Goal: Communication & Community: Answer question/provide support

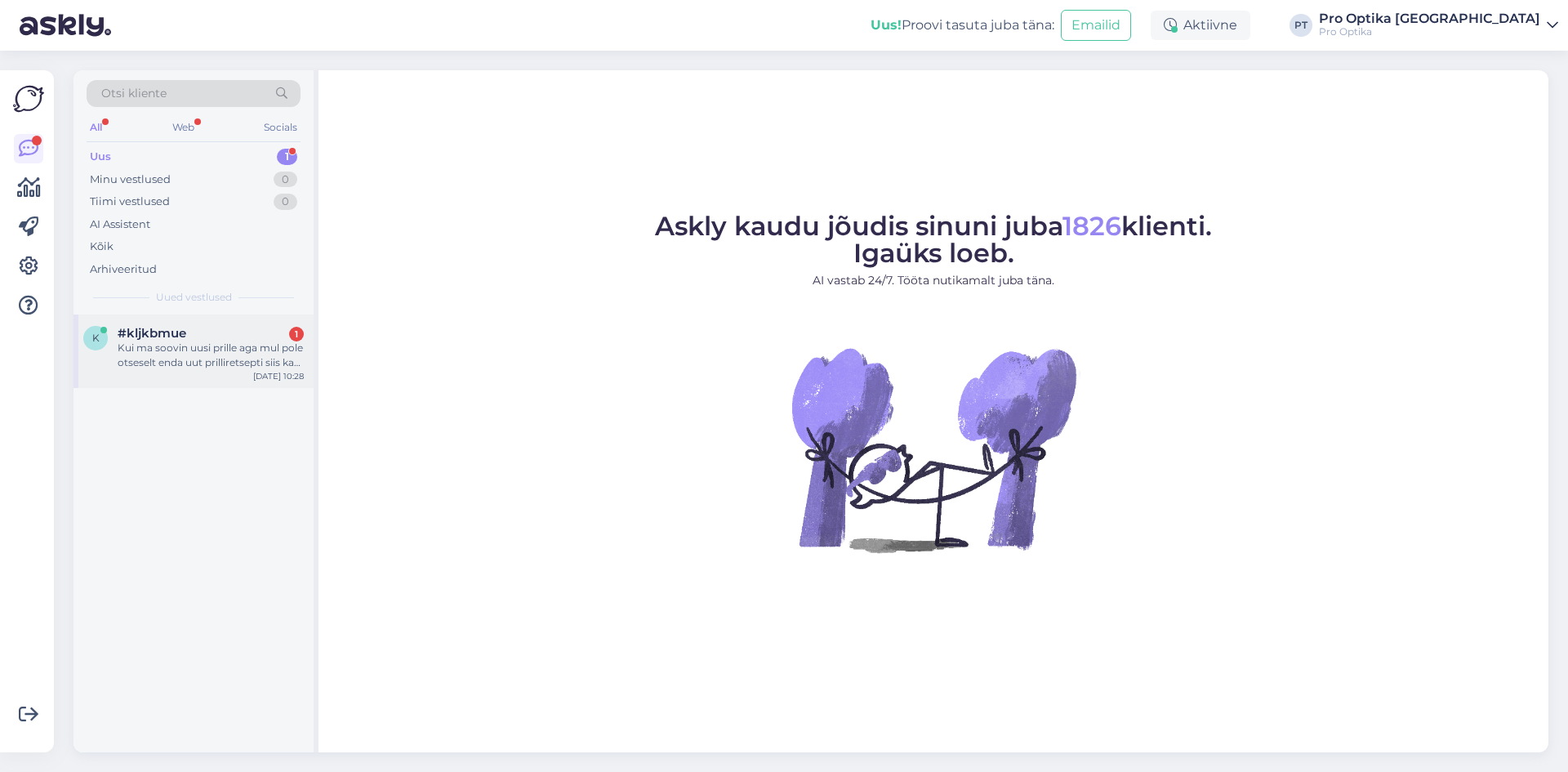
click at [199, 356] on div "Kui ma soovin uusi prille aga mul pole otseselt enda uut prilliretsepti siis ka…" at bounding box center [210, 355] width 186 height 30
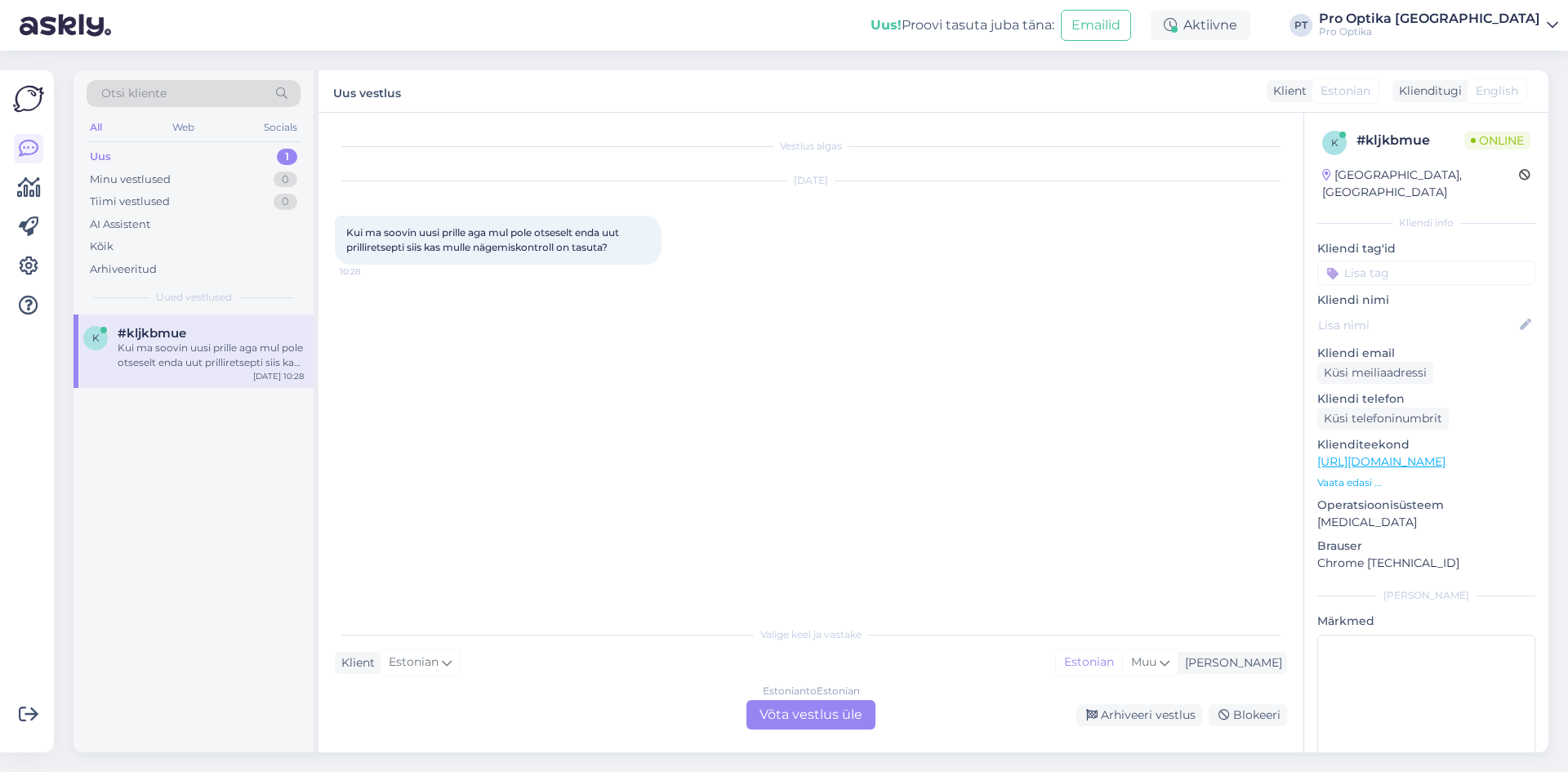
click at [771, 708] on div "Estonian to Estonian Võta vestlus üle" at bounding box center [811, 715] width 129 height 30
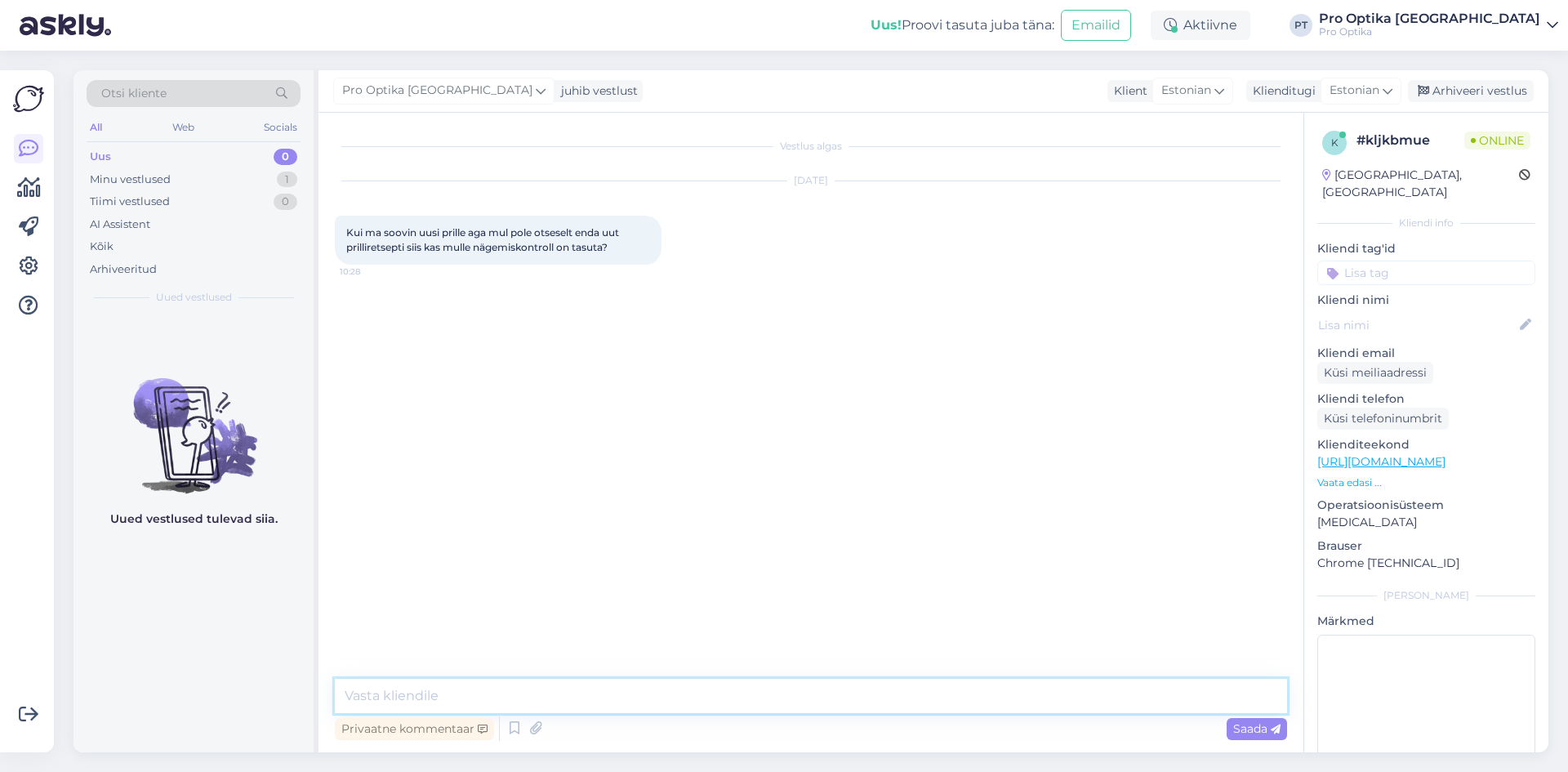
click at [402, 705] on textarea at bounding box center [810, 696] width 952 height 34
type textarea "Tere!"
type textarea "Meie kauplustes on ja nägemiskontroll prillide tellijale tasuta."
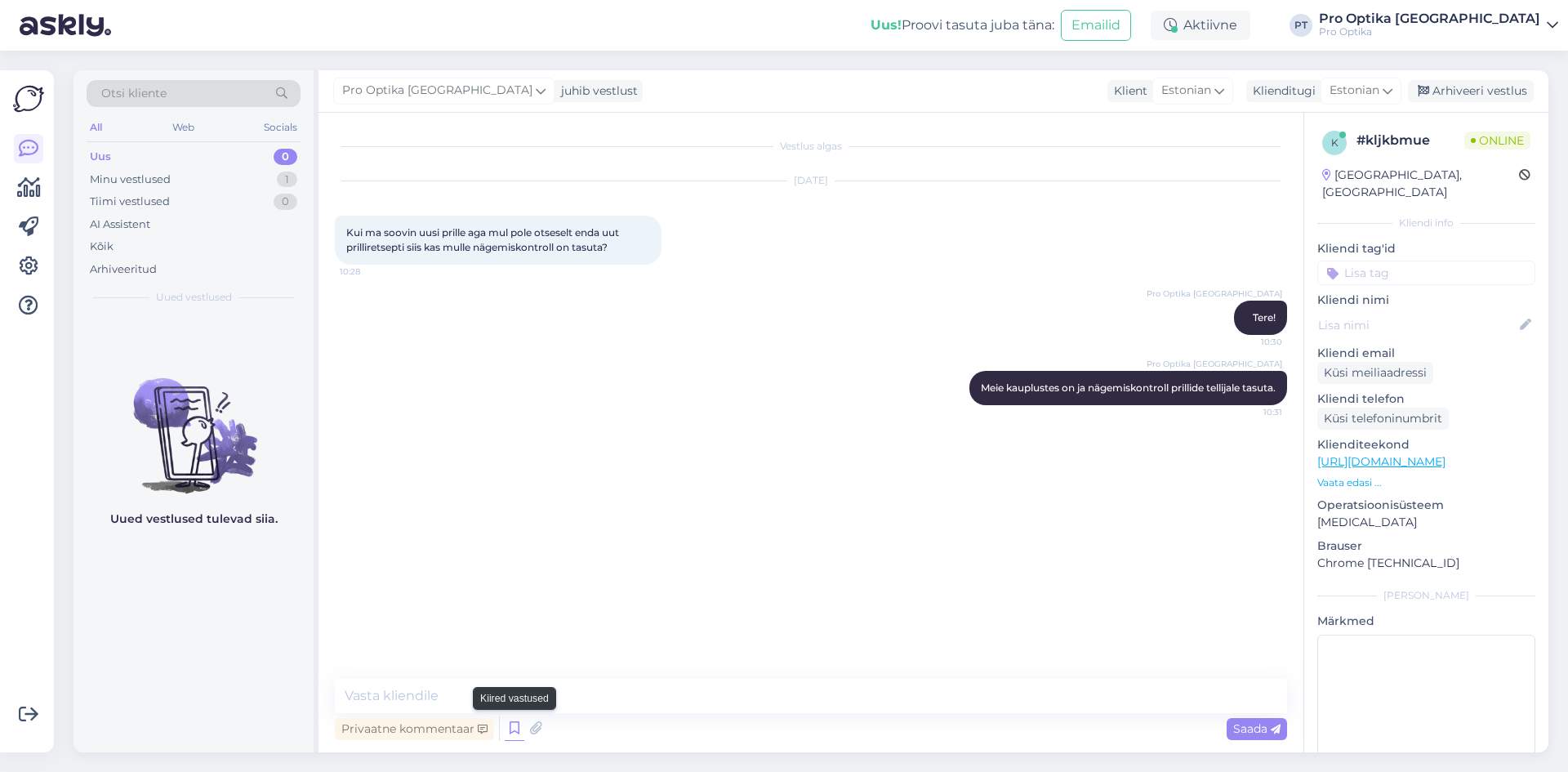
click at [509, 733] on icon at bounding box center [514, 728] width 20 height 24
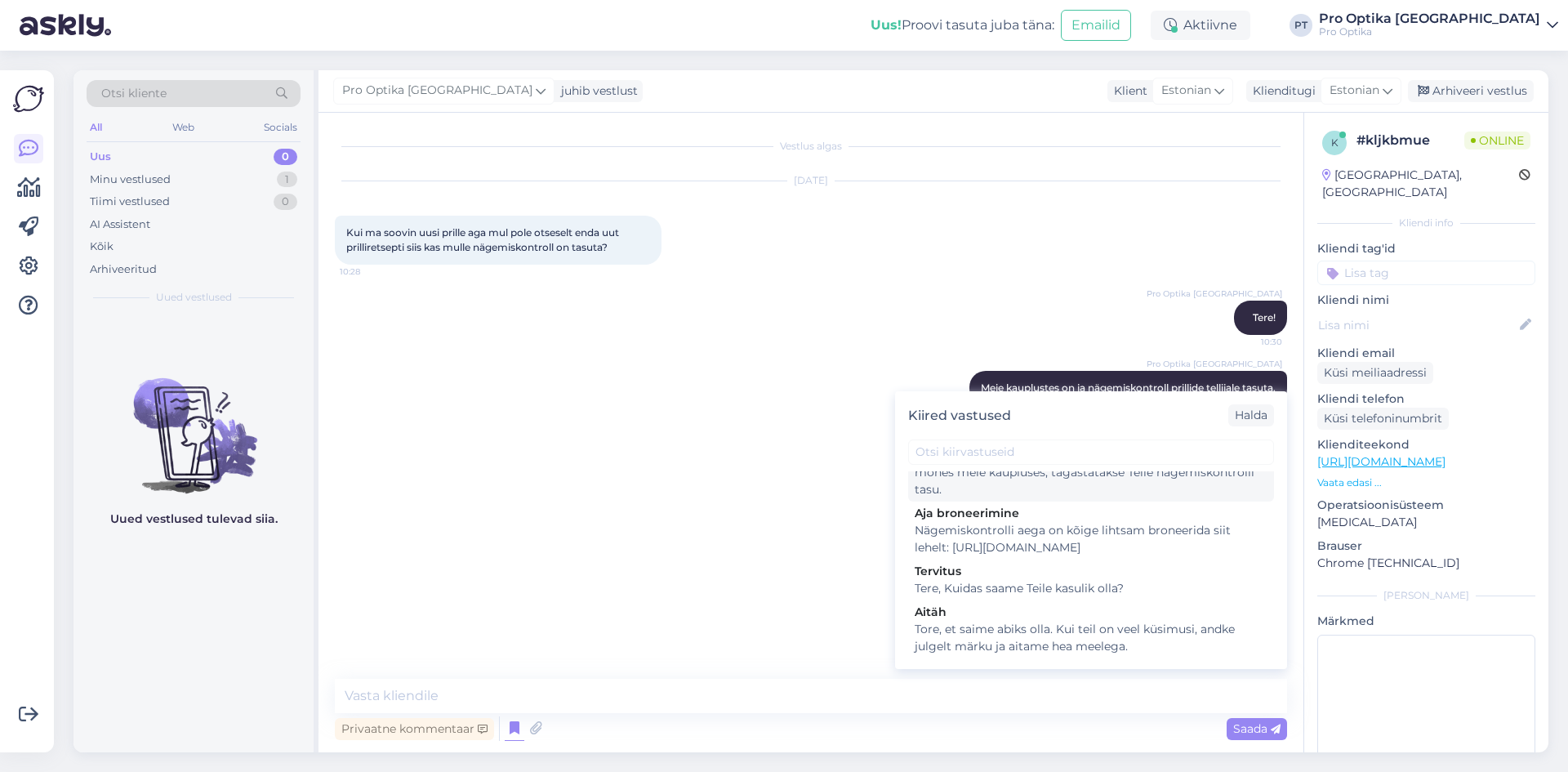
scroll to position [408, 0]
click at [1058, 543] on div "Nägemiskontrolli aega on kõige lihtsam broneerida siit lehelt: [URL][DOMAIN_NAM…" at bounding box center [1091, 538] width 353 height 34
type textarea "Nägemiskontrolli aega on kõige lihtsam broneerida siit lehelt: [URL][DOMAIN_NAM…"
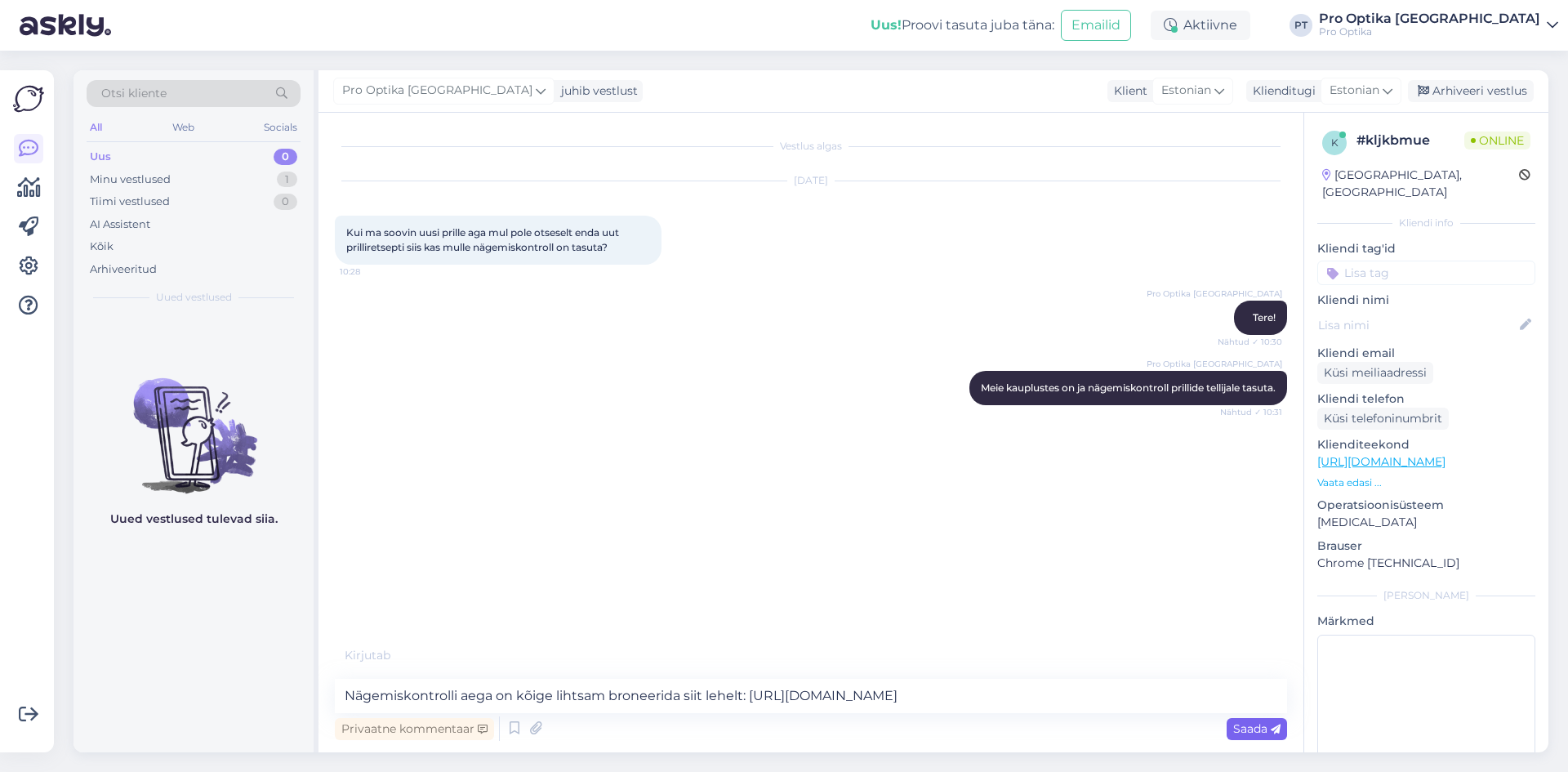
click at [1265, 729] on span "Saada" at bounding box center [1257, 728] width 48 height 14
